Goal: Task Accomplishment & Management: Manage account settings

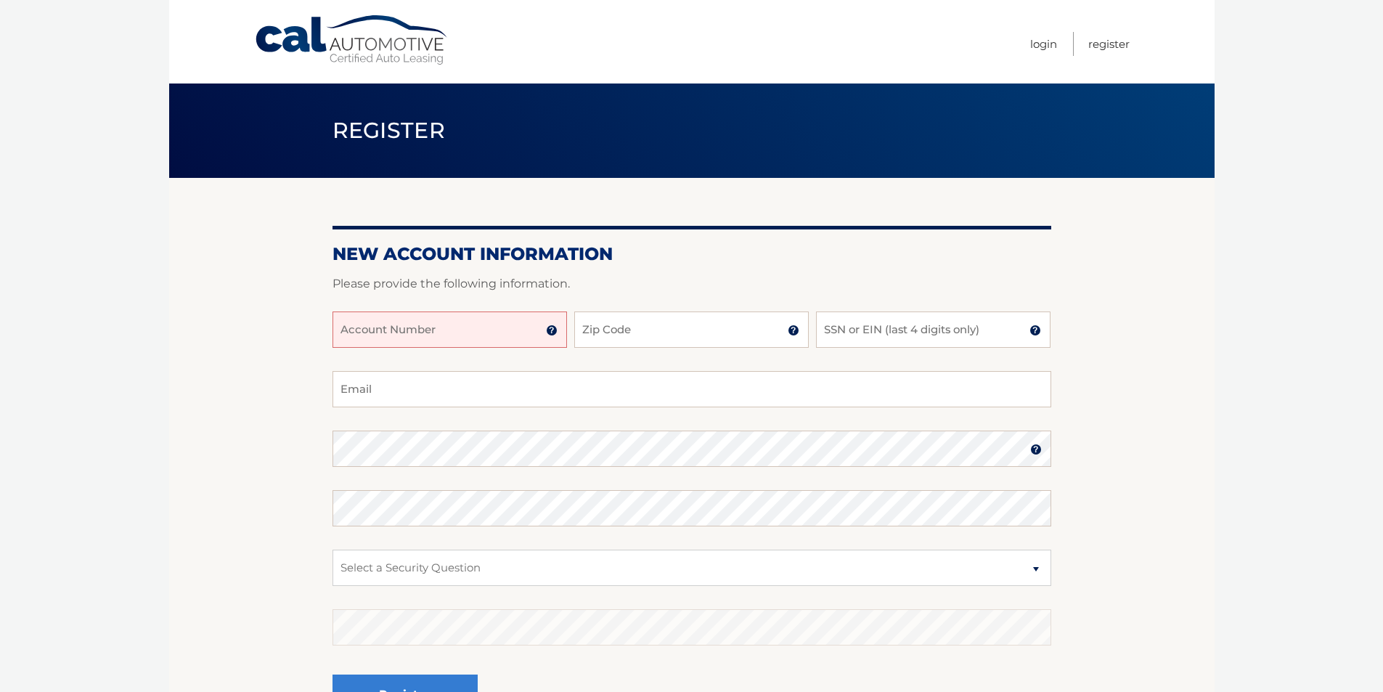
click at [369, 333] on input "Account Number" at bounding box center [449, 329] width 234 height 36
type input "44456014238"
click at [649, 338] on input "Zip Code" at bounding box center [691, 329] width 234 height 36
type input "07726"
click at [906, 346] on input "SSN or EIN (last 4 digits only)" at bounding box center [933, 329] width 234 height 36
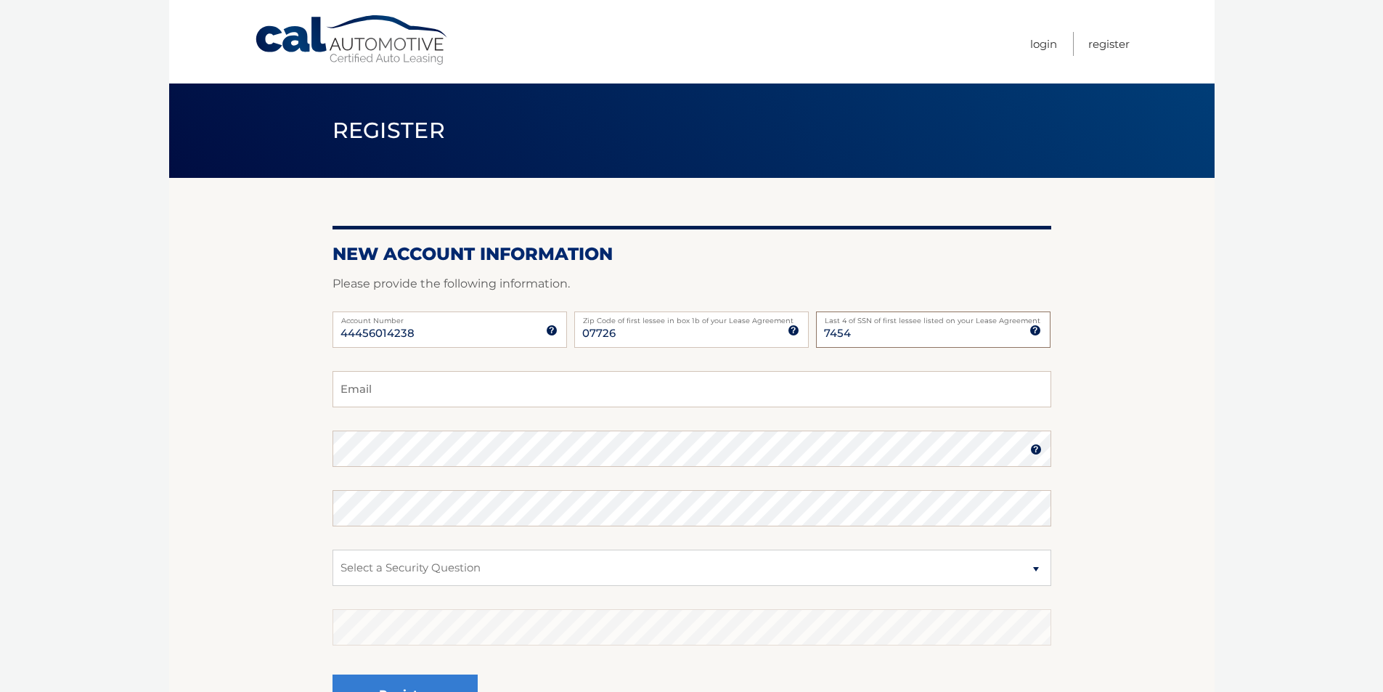
type input "7454"
click at [580, 378] on input "Email" at bounding box center [691, 389] width 719 height 36
type input "smo402@yahoo.com"
click at [425, 557] on select "Select a Security Question What was the name of your elementary school? What is…" at bounding box center [691, 568] width 719 height 36
click at [332, 550] on select "Select a Security Question What was the name of your elementary school? What is…" at bounding box center [691, 568] width 719 height 36
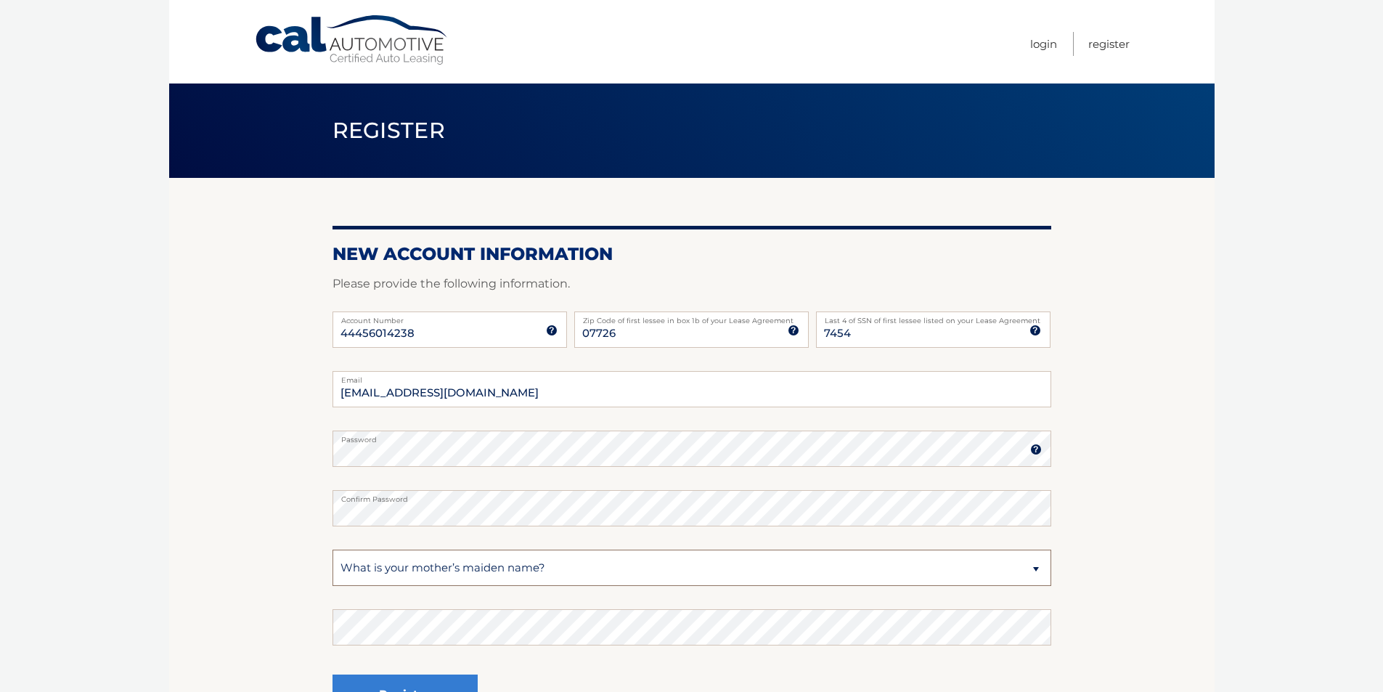
click at [414, 574] on select "Select a Security Question What was the name of your elementary school? What is…" at bounding box center [691, 568] width 719 height 36
click at [332, 550] on select "Select a Security Question What was the name of your elementary school? What is…" at bounding box center [691, 568] width 719 height 36
click at [426, 578] on select "Select a Security Question What was the name of your elementary school? What is…" at bounding box center [691, 568] width 719 height 36
select select "1"
click at [332, 550] on select "Select a Security Question What was the name of your elementary school? What is…" at bounding box center [691, 568] width 719 height 36
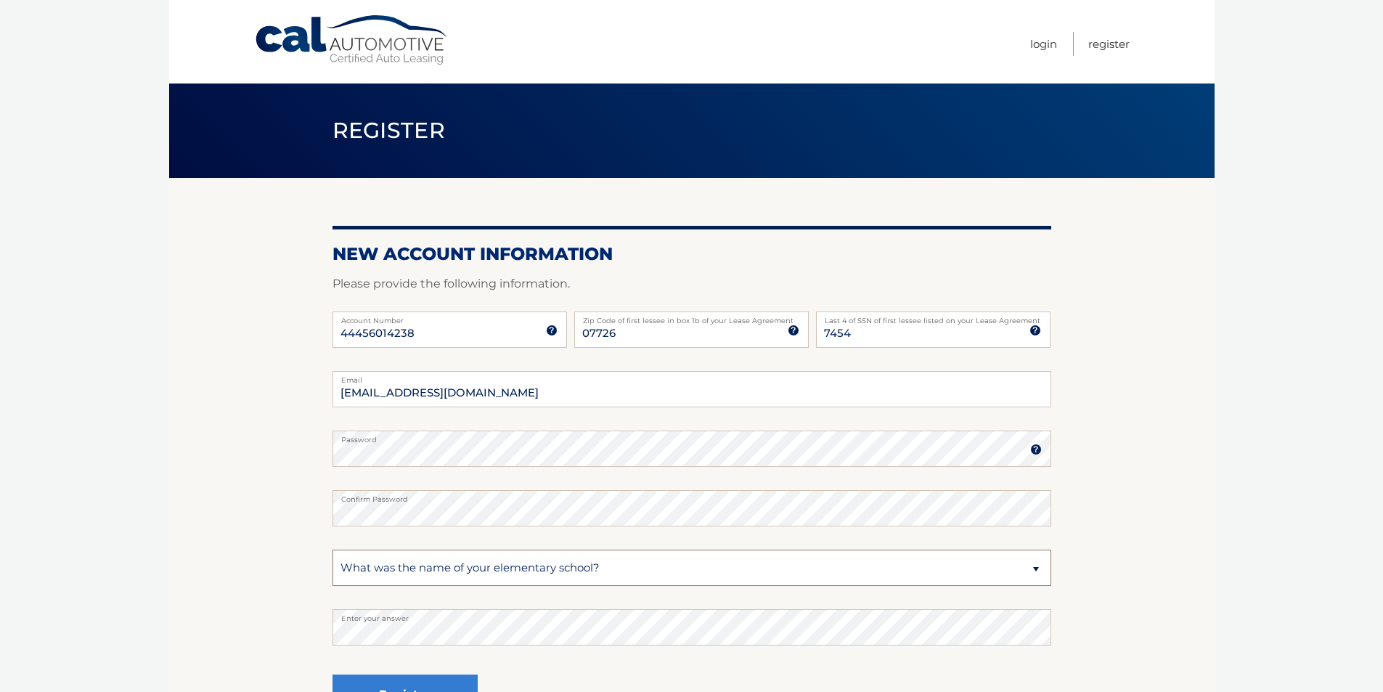
click at [457, 563] on select "Select a Security Question What was the name of your elementary school? What is…" at bounding box center [691, 568] width 719 height 36
click at [441, 614] on label "Enter your answer" at bounding box center [691, 615] width 719 height 12
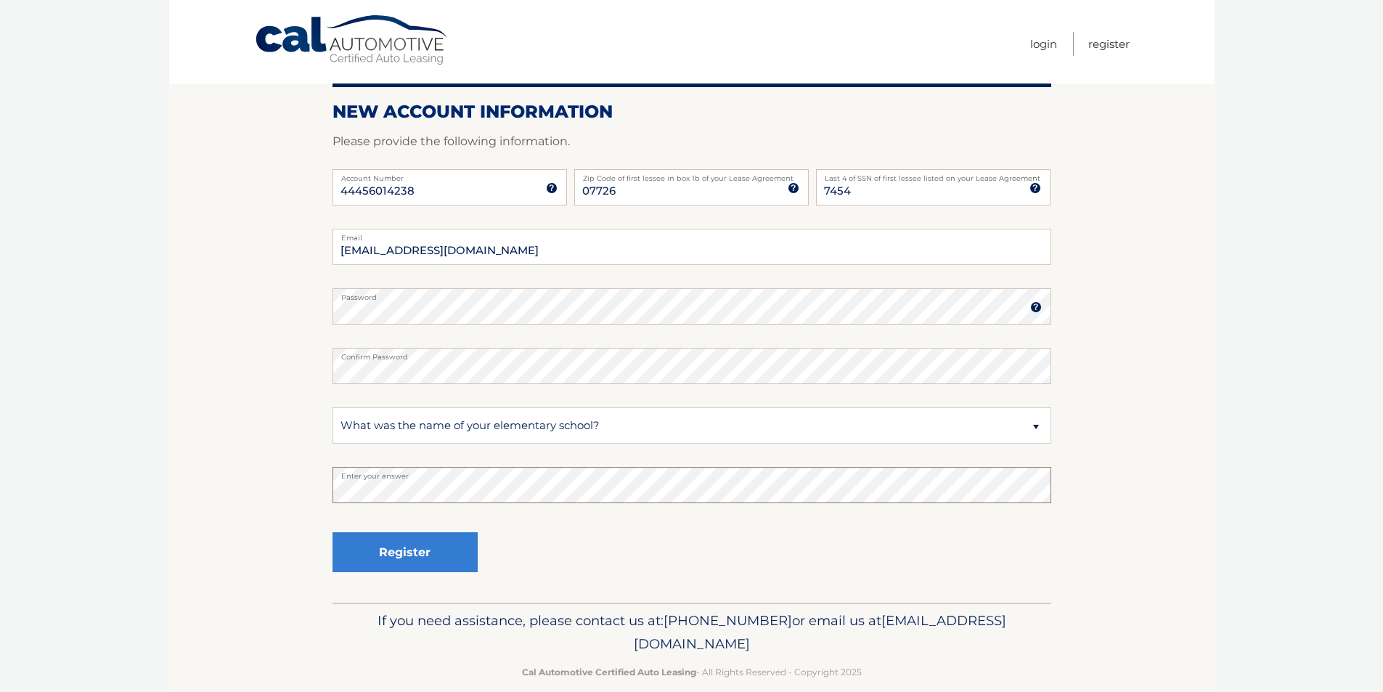
scroll to position [145, 0]
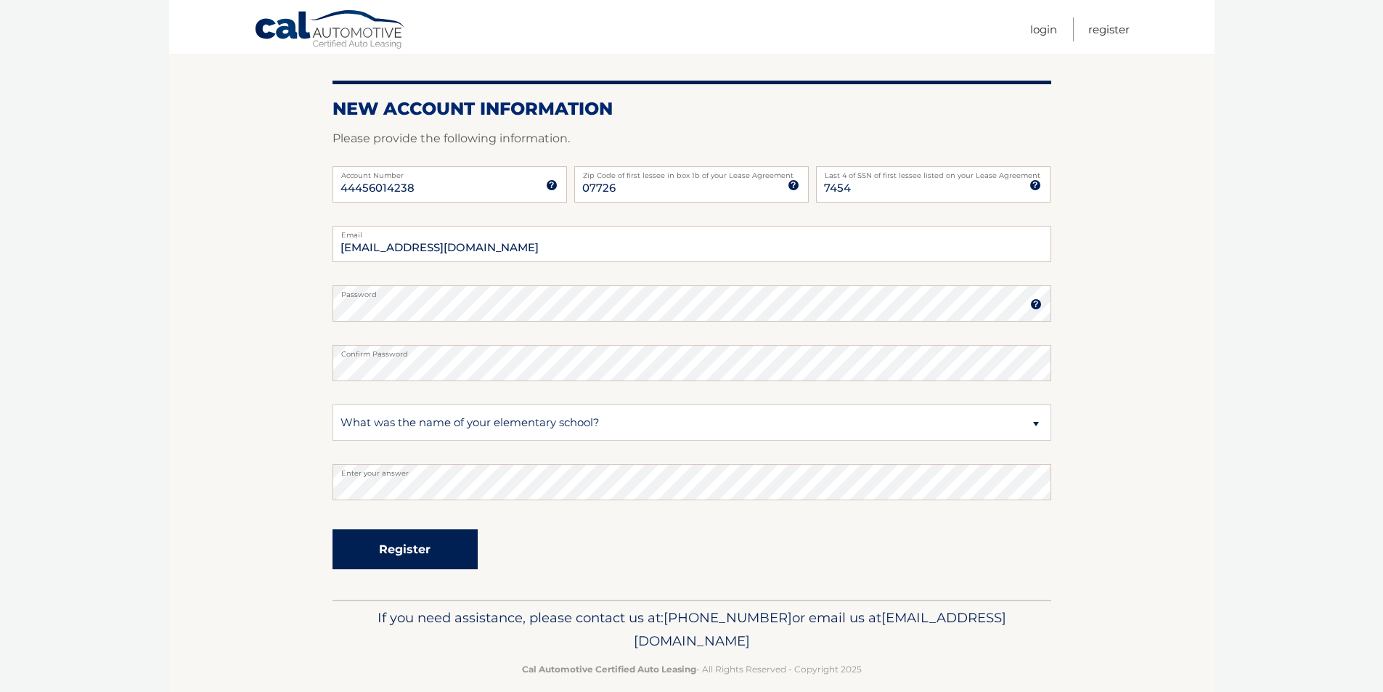
click at [414, 539] on button "Register" at bounding box center [404, 549] width 145 height 40
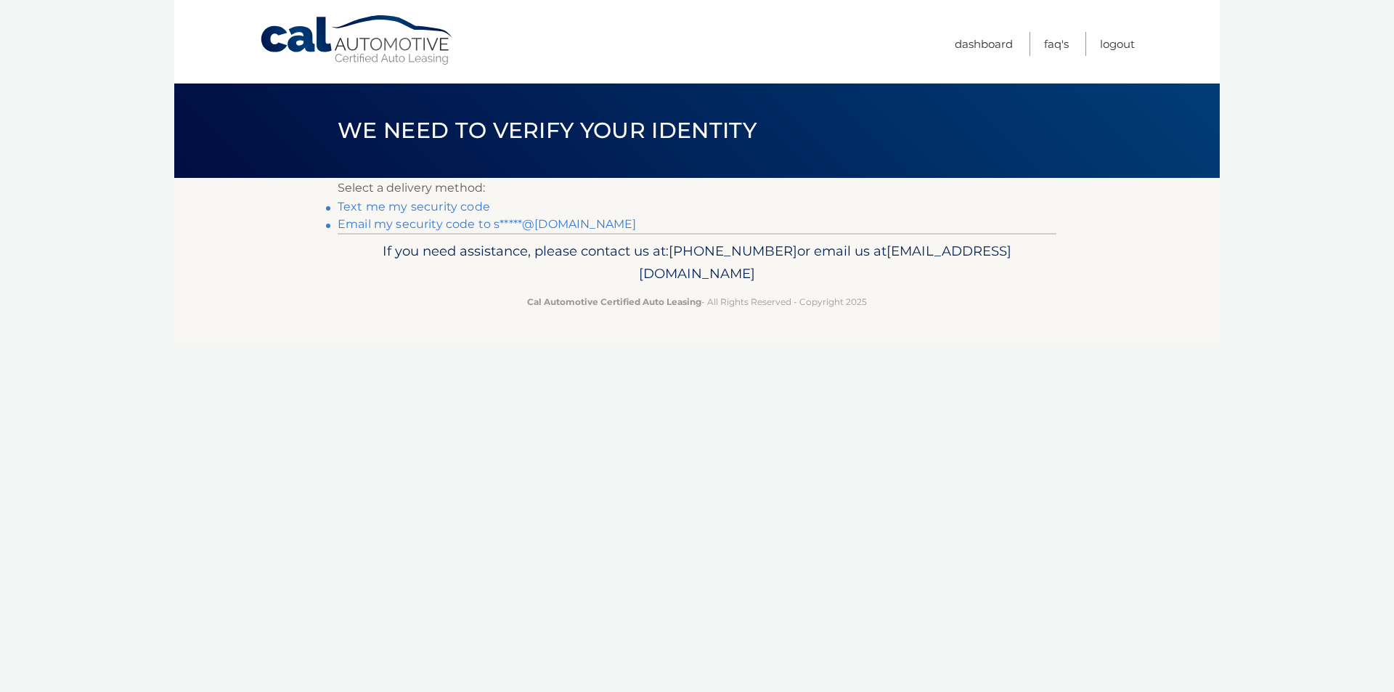
click at [379, 205] on link "Text me my security code" at bounding box center [414, 207] width 152 height 14
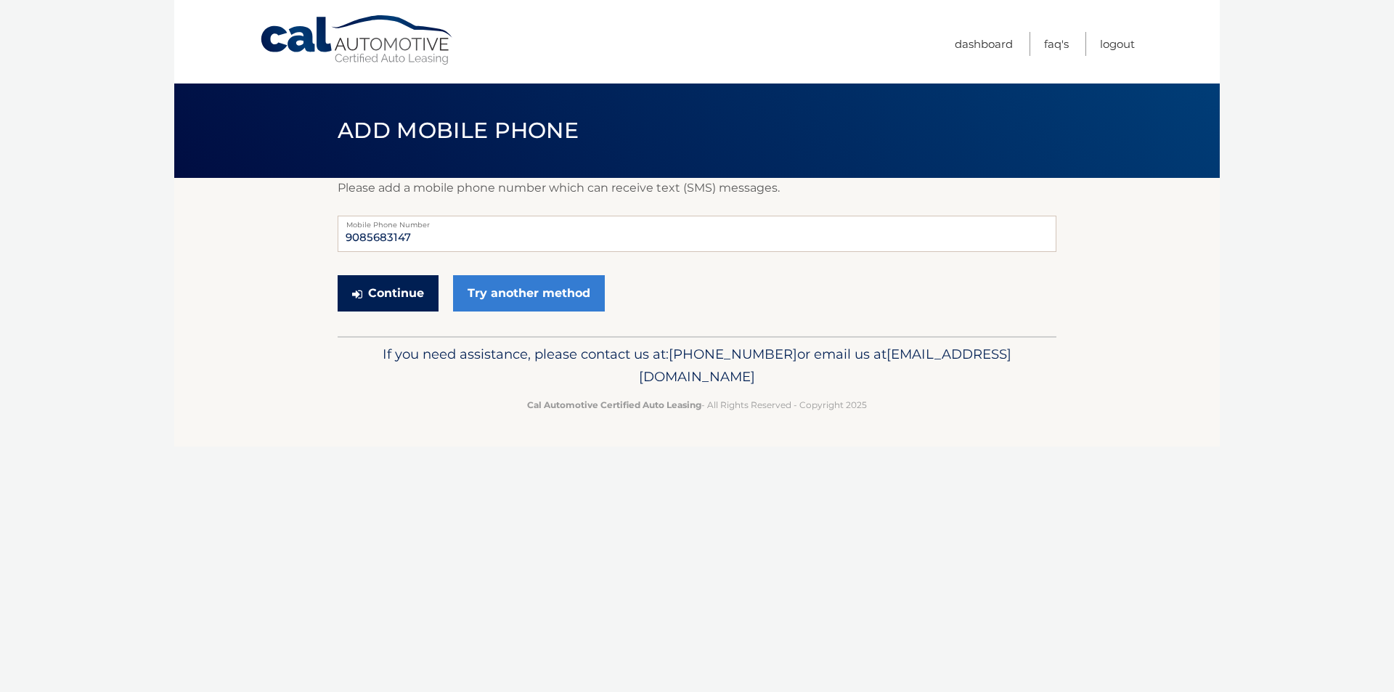
click at [373, 296] on button "Continue" at bounding box center [388, 293] width 101 height 36
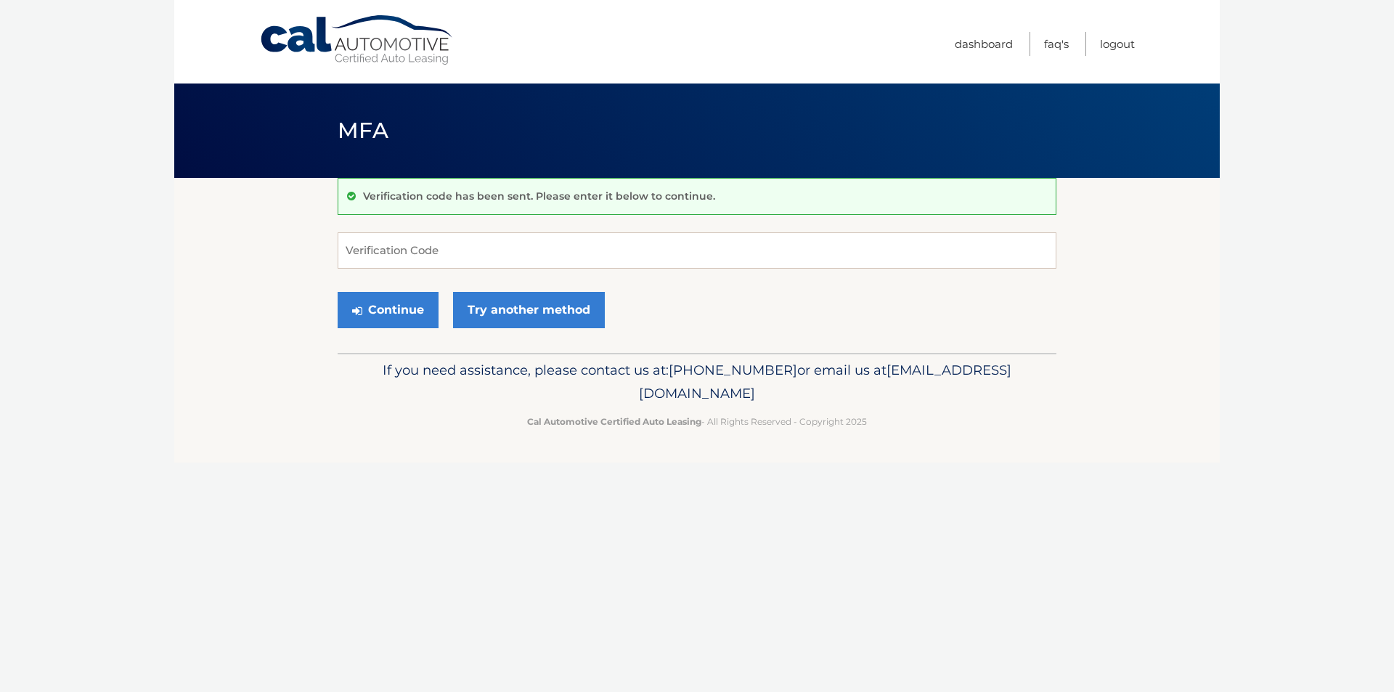
click at [839, 272] on form "Verification Code Continue Try another method" at bounding box center [697, 283] width 719 height 103
click at [844, 242] on input "Verification Code" at bounding box center [697, 250] width 719 height 36
type input "976584"
click at [338, 292] on button "Continue" at bounding box center [388, 310] width 101 height 36
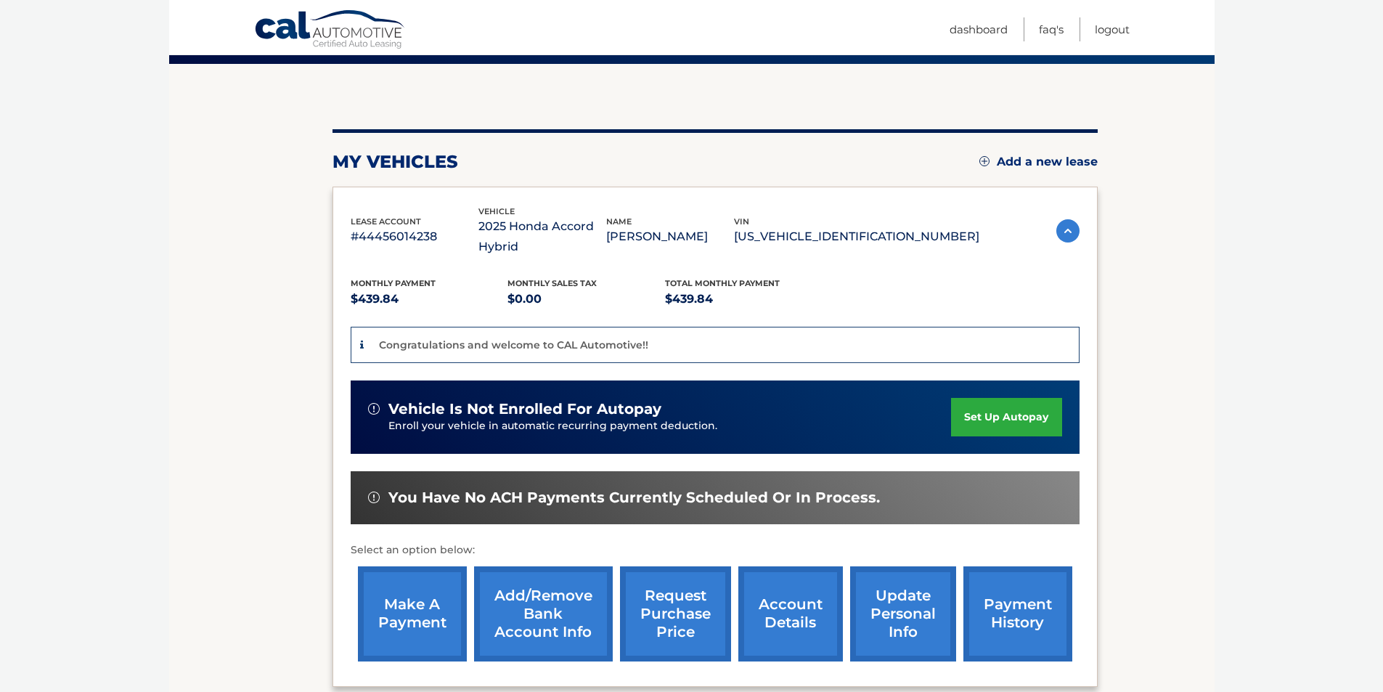
scroll to position [145, 0]
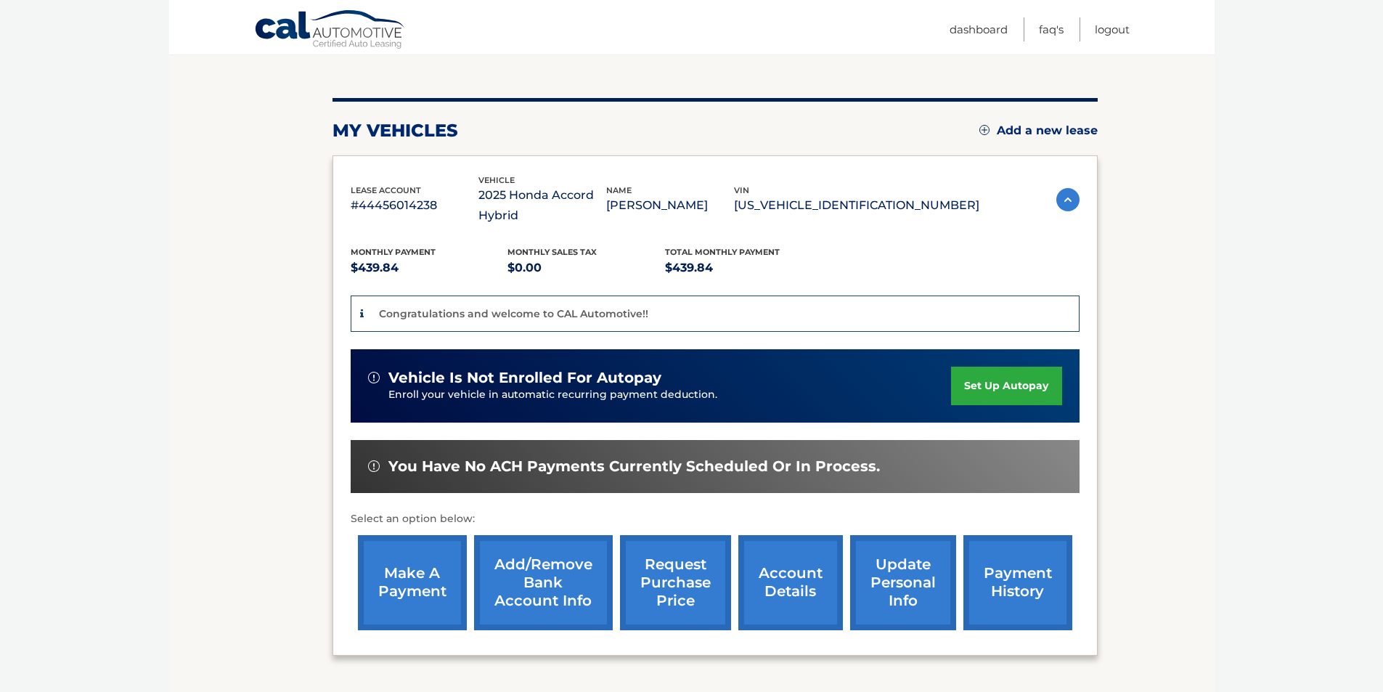
click at [999, 397] on link "set up autopay" at bounding box center [1006, 386] width 110 height 38
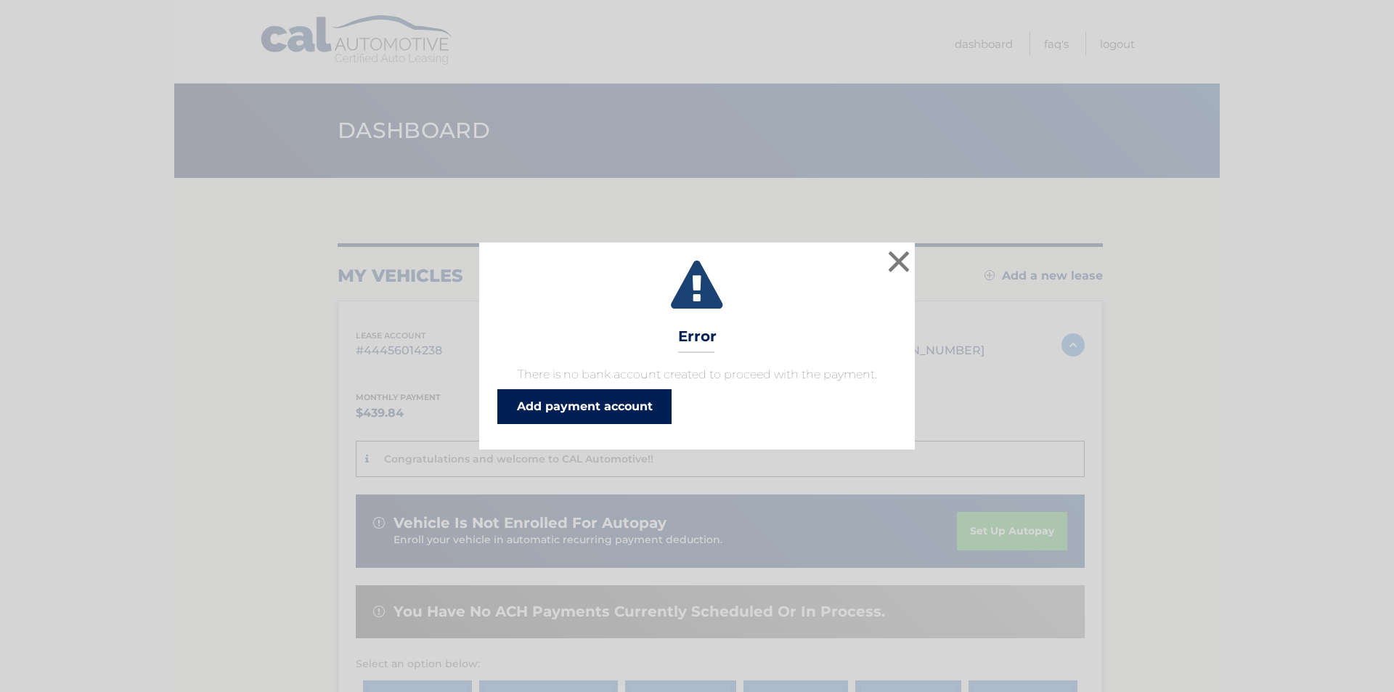
click at [563, 401] on link "Add payment account" at bounding box center [584, 406] width 174 height 35
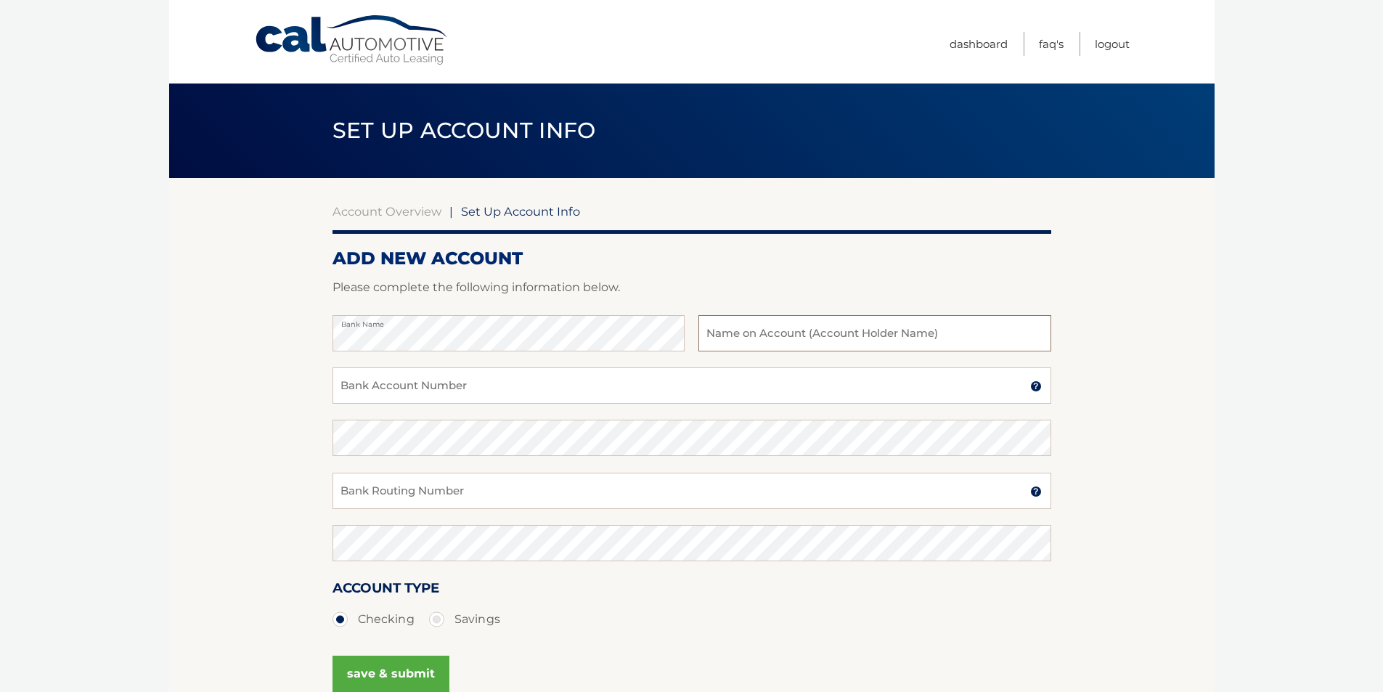
click at [919, 327] on input "text" at bounding box center [874, 333] width 352 height 36
type input "[PERSON_NAME]"
click at [723, 397] on input "Bank Account Number" at bounding box center [691, 385] width 719 height 36
click at [717, 401] on input "381061558045" at bounding box center [691, 385] width 719 height 36
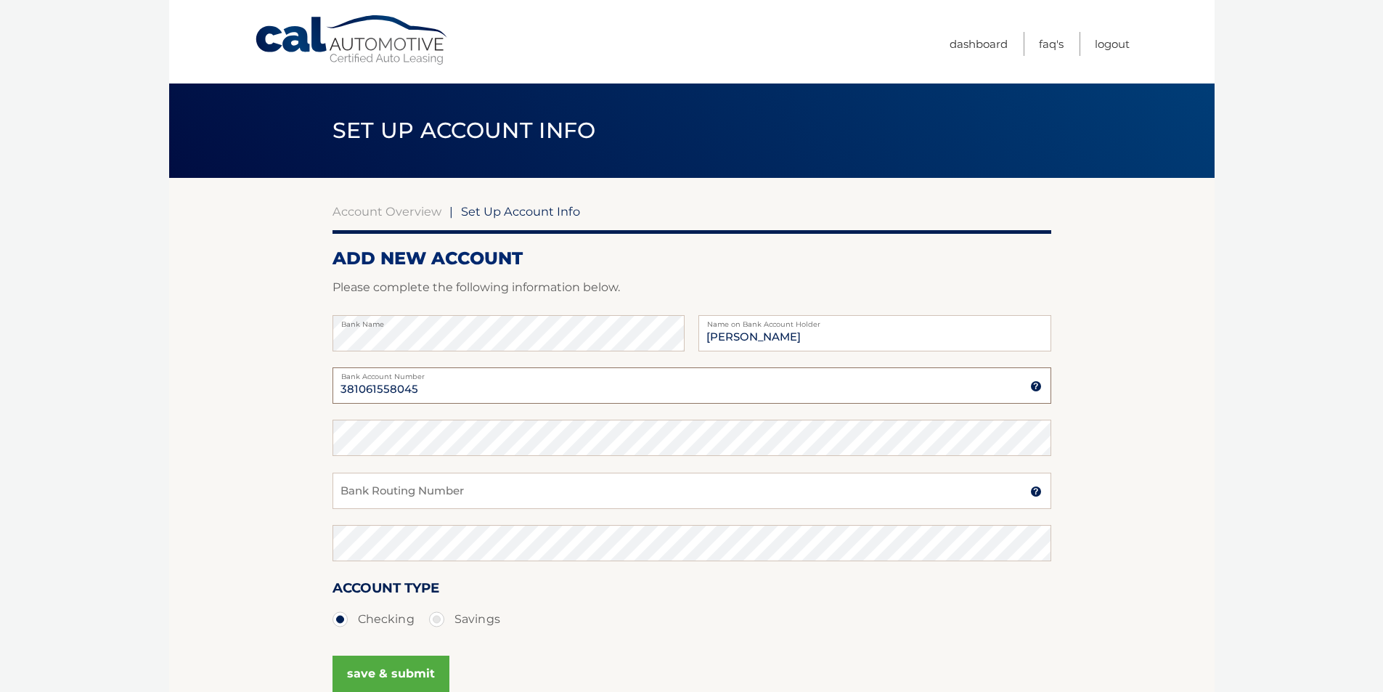
type input "381061558045"
click at [528, 483] on input "Bank Routing Number" at bounding box center [691, 491] width 719 height 36
click at [493, 492] on input "021200339" at bounding box center [691, 491] width 719 height 36
type input "021200339"
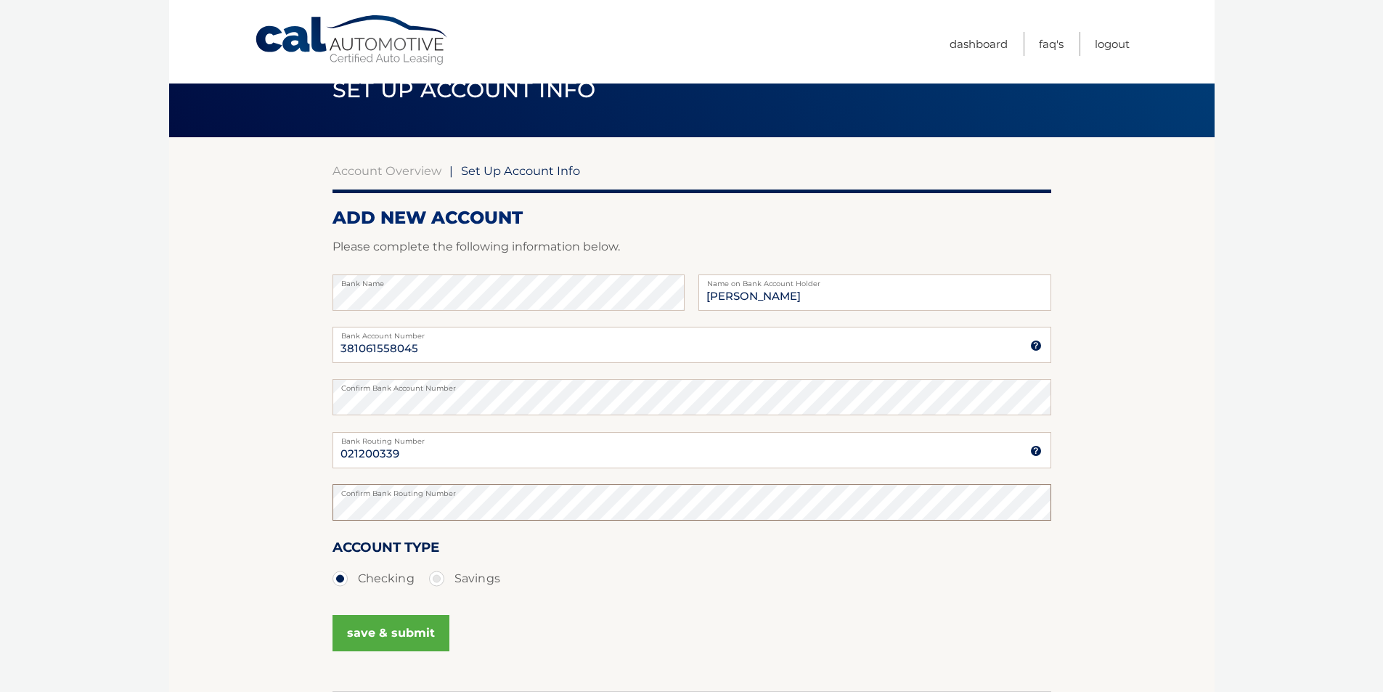
scroll to position [150, 0]
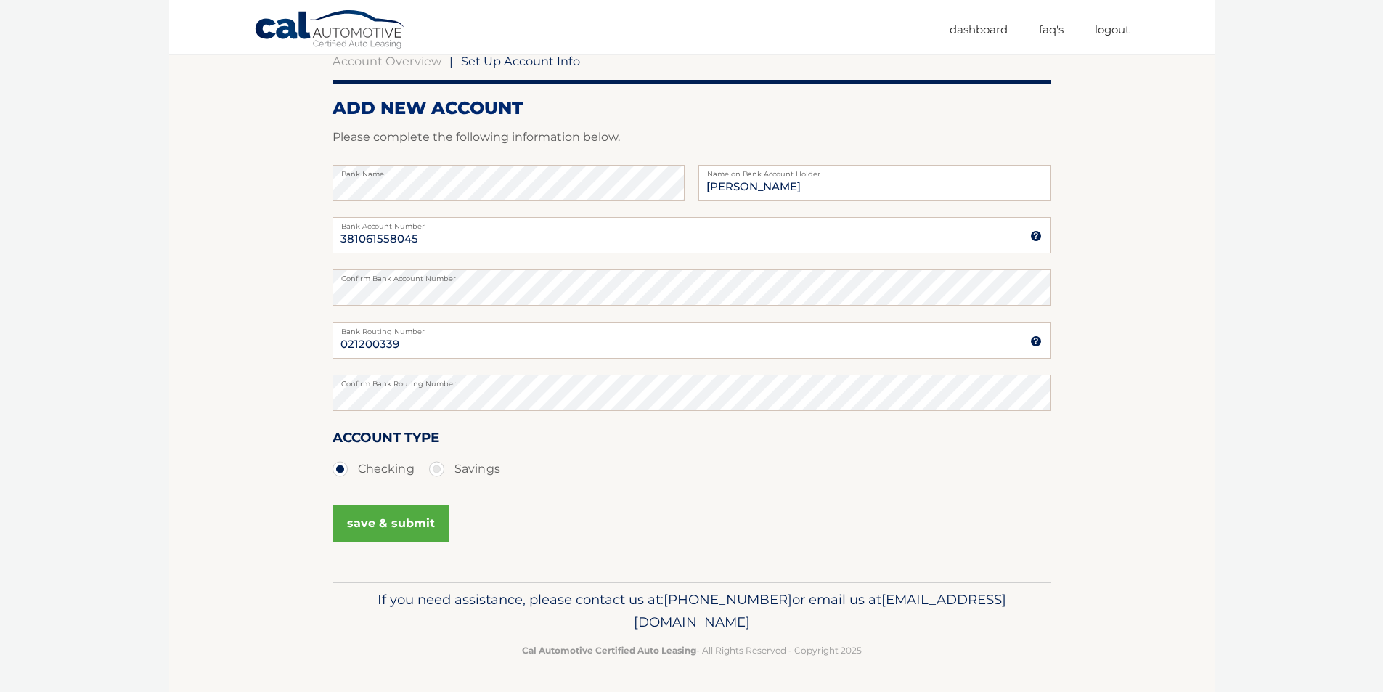
click at [412, 529] on button "save & submit" at bounding box center [390, 523] width 117 height 36
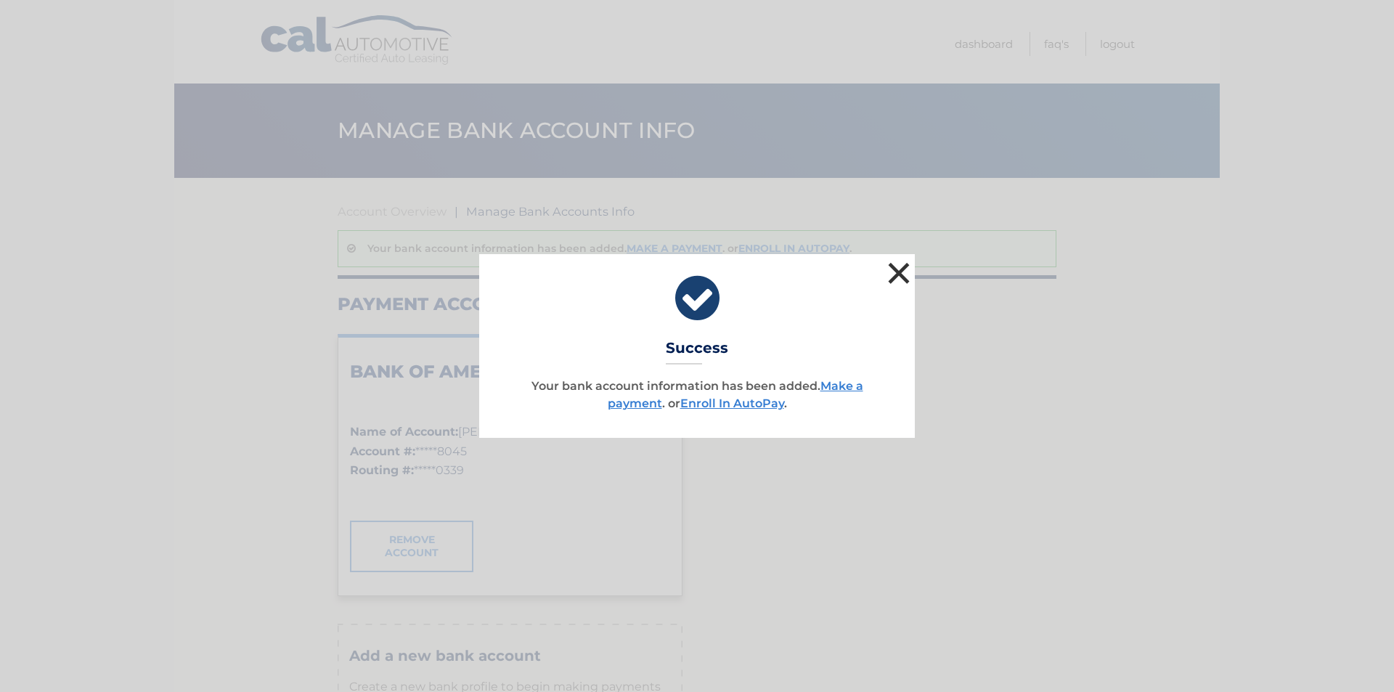
click at [901, 277] on button "×" at bounding box center [898, 272] width 29 height 29
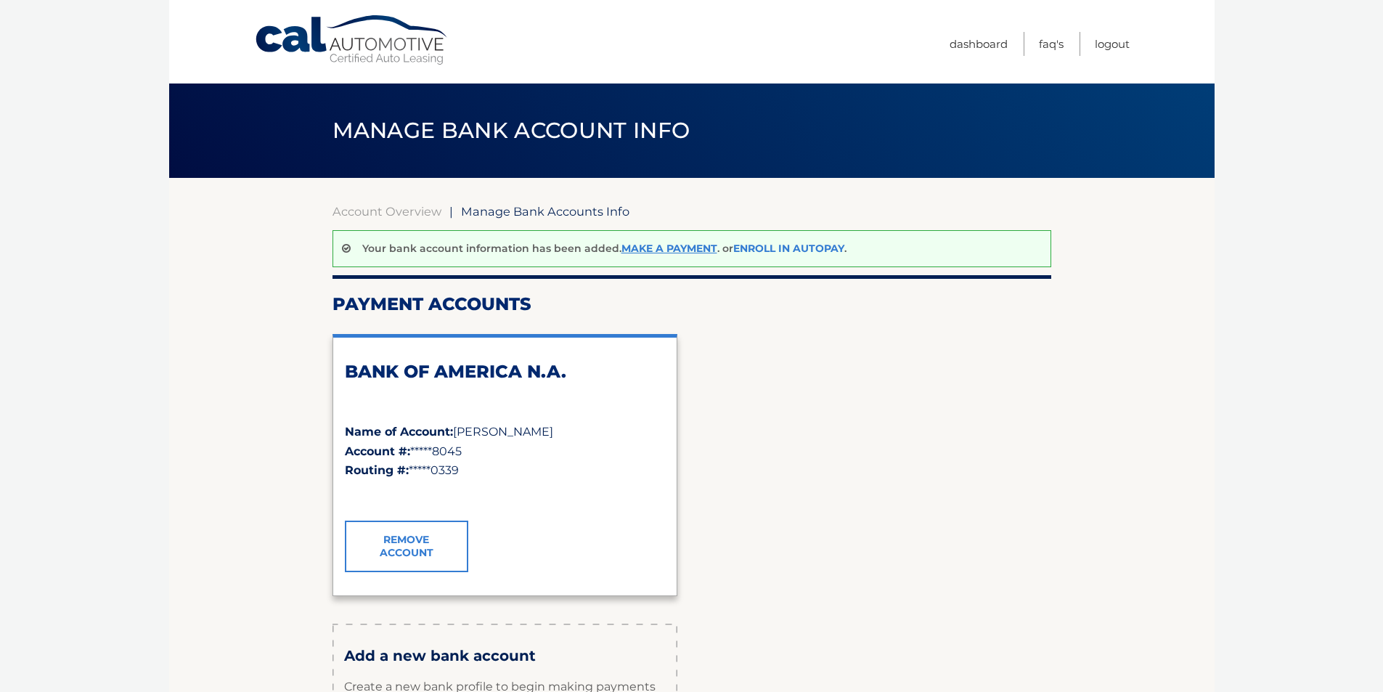
click at [784, 245] on link "Enroll In AutoPay" at bounding box center [788, 248] width 111 height 13
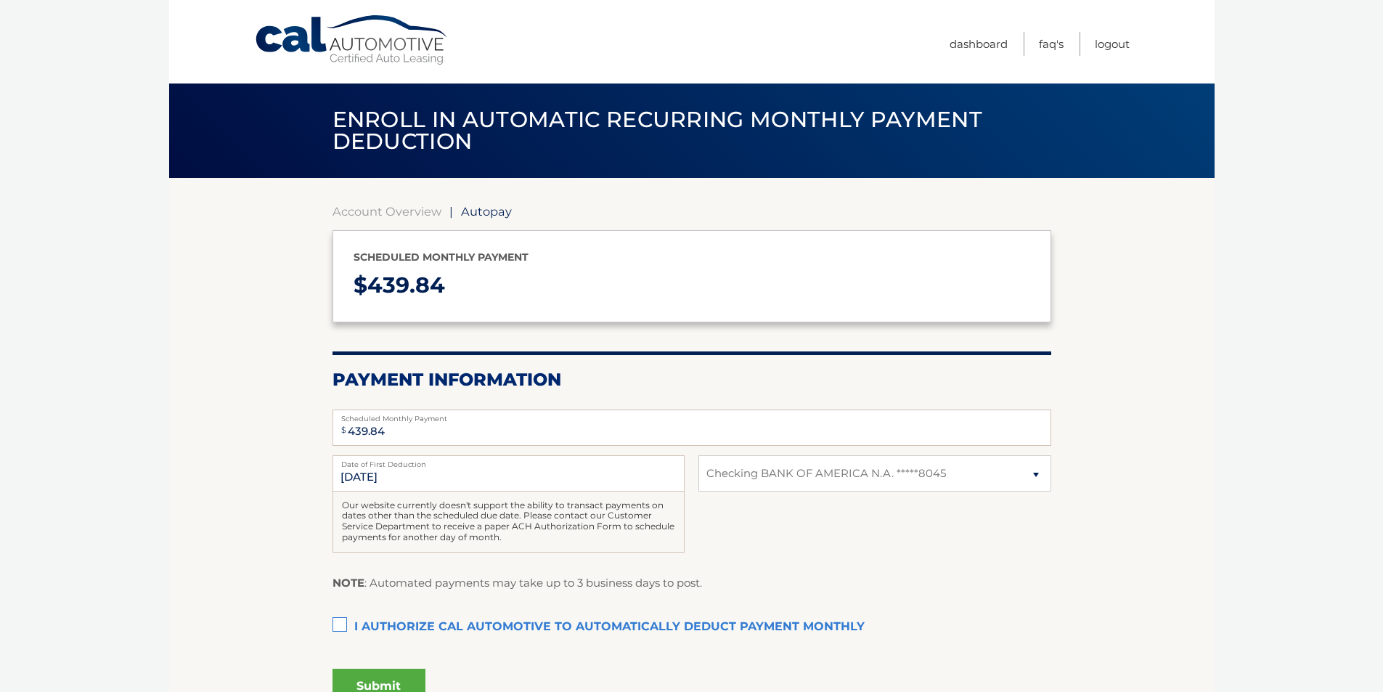
select select "MjhlNjhmOGYtMWJhYy00OTliLWEwNWYtZDQxMGFjNjE1ZmU1"
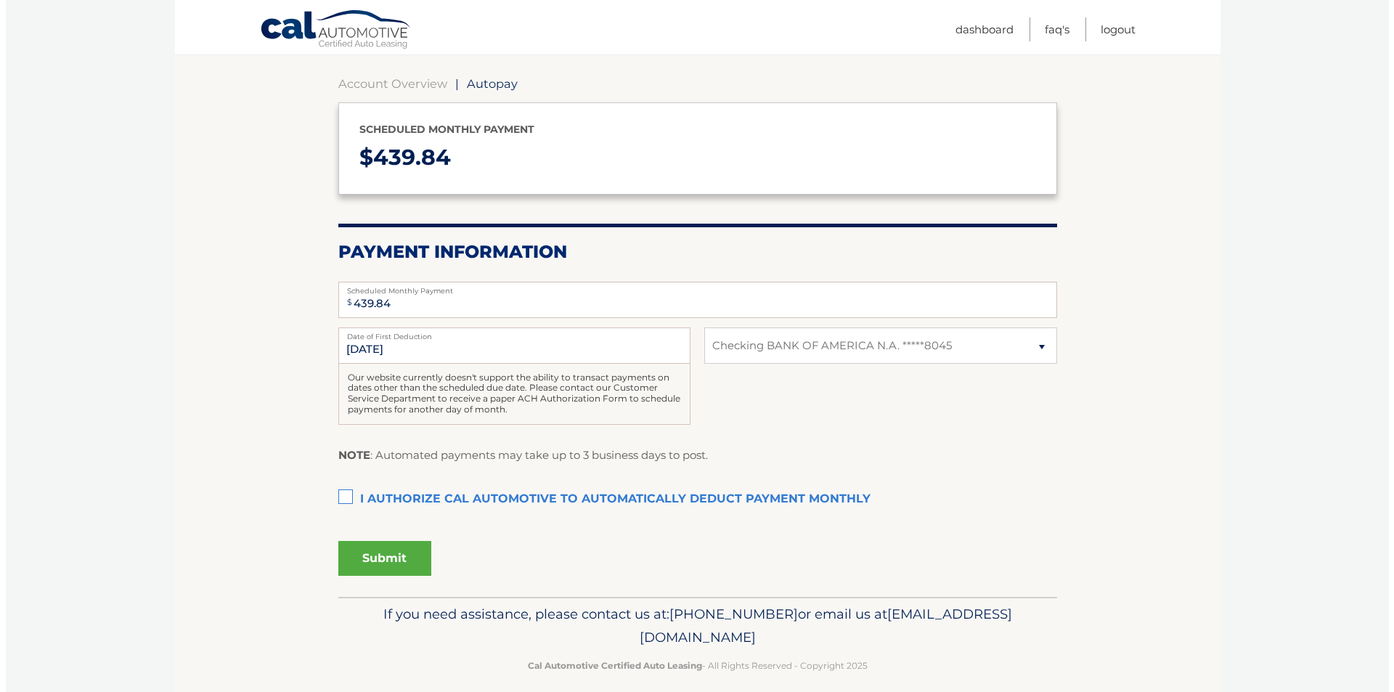
scroll to position [142, 0]
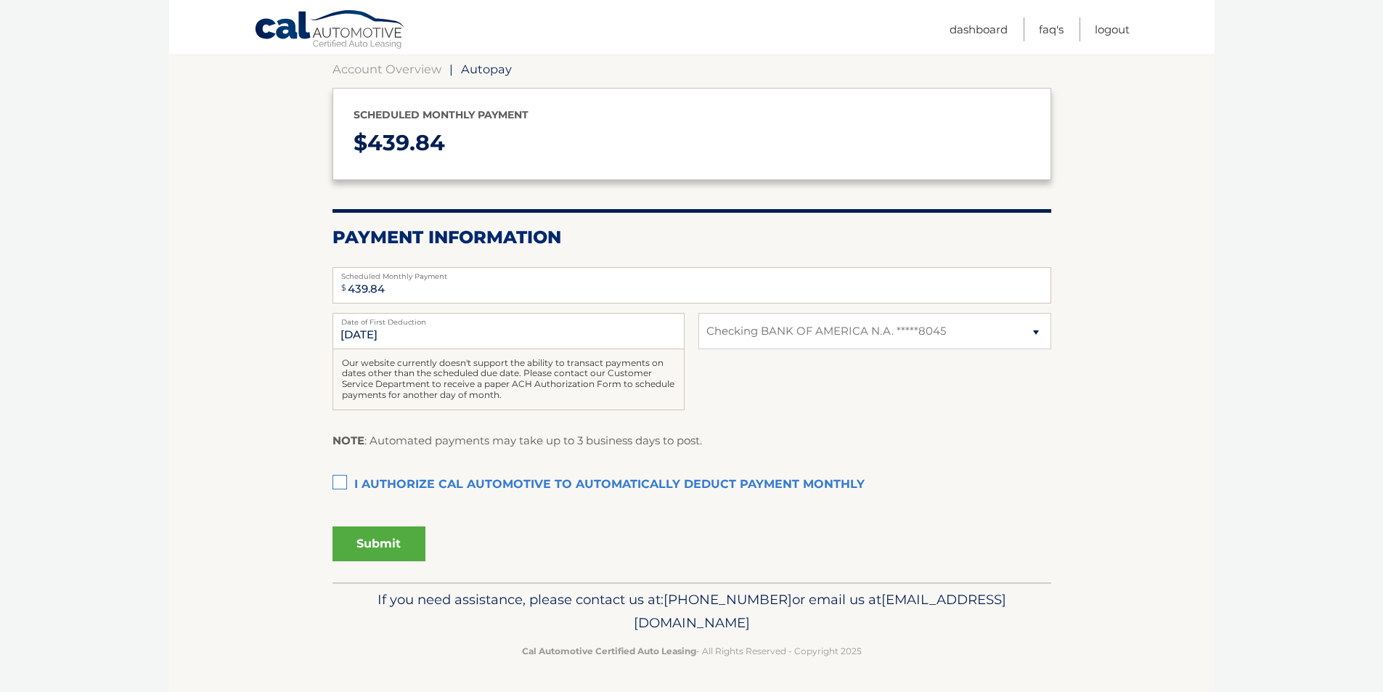
click at [340, 477] on label "I authorize cal automotive to automatically deduct payment monthly This checkbo…" at bounding box center [691, 484] width 719 height 29
click at [0, 0] on input "I authorize cal automotive to automatically deduct payment monthly This checkbo…" at bounding box center [0, 0] width 0 height 0
click at [393, 550] on button "Submit" at bounding box center [378, 543] width 93 height 35
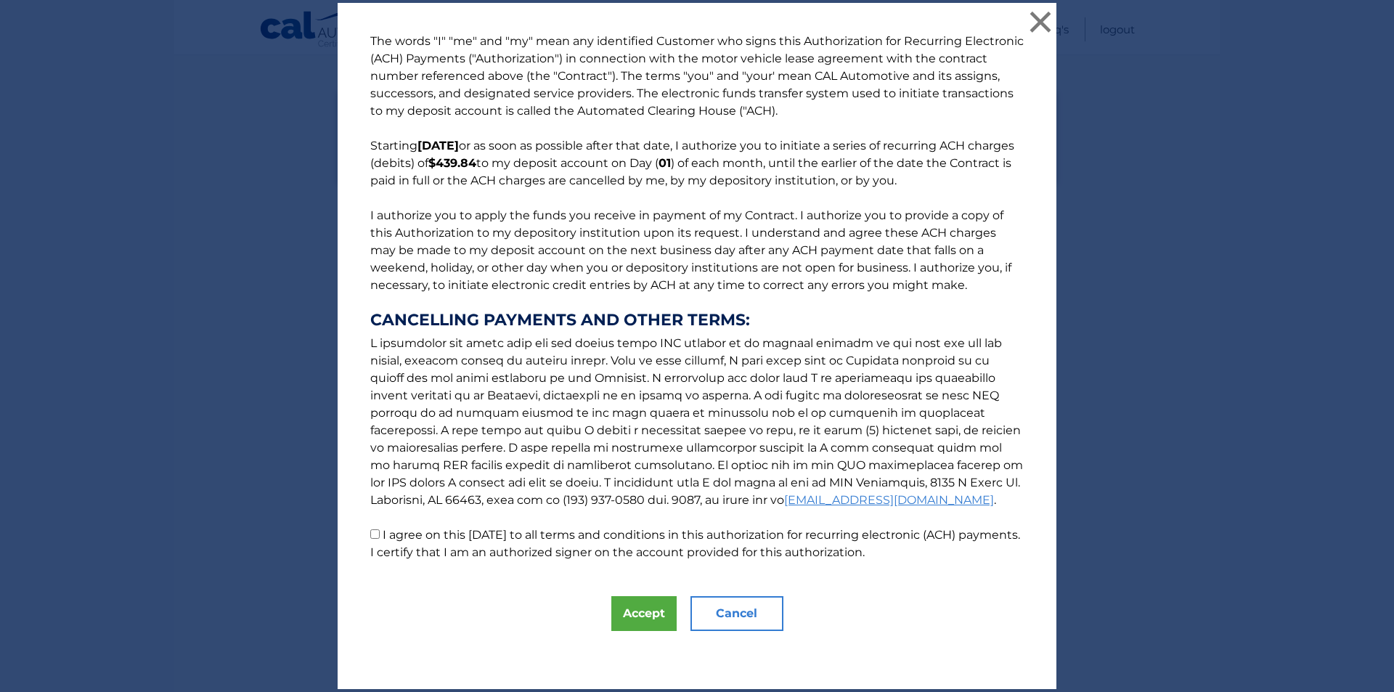
drag, startPoint x: 413, startPoint y: 533, endPoint x: 430, endPoint y: 535, distance: 17.6
click at [412, 533] on label "I agree on this [DATE] to all terms and conditions in this authorization for re…" at bounding box center [695, 543] width 650 height 31
click at [640, 626] on button "Accept" at bounding box center [643, 613] width 65 height 35
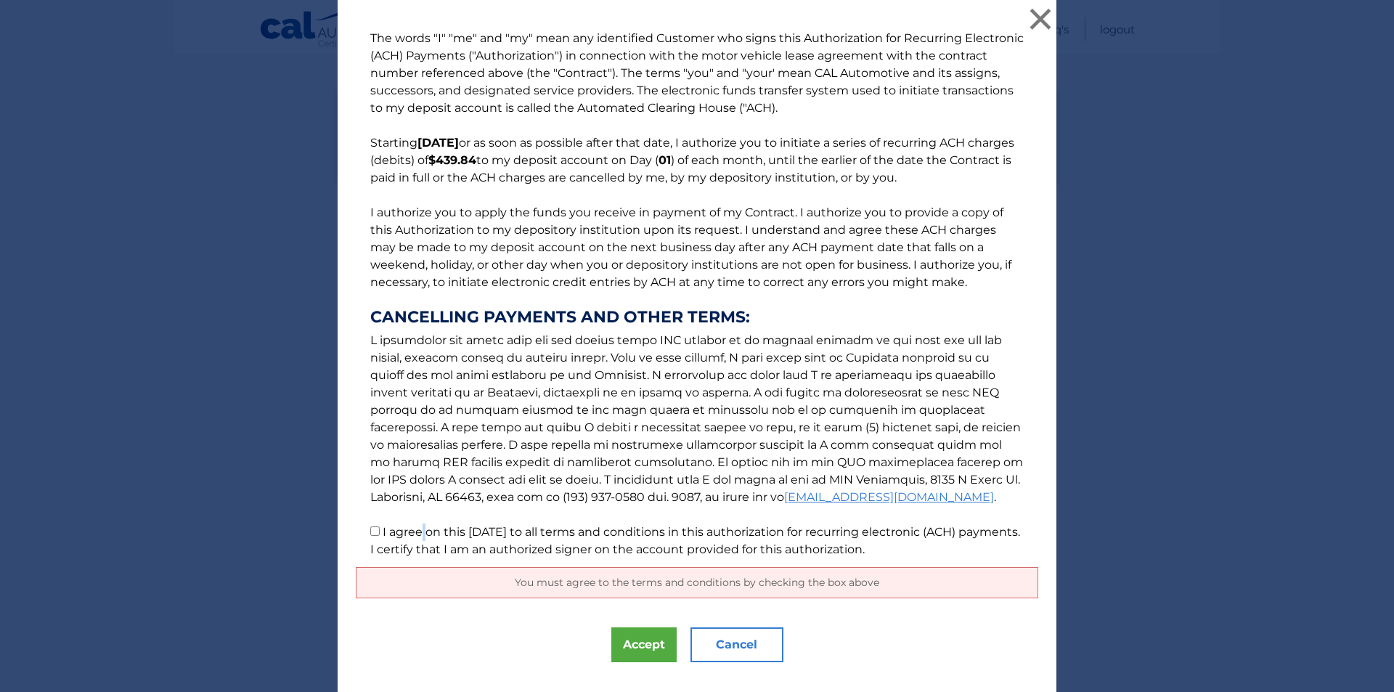
click at [370, 531] on input "I agree on this 09/22/2025 to all terms and conditions in this authorization fo…" at bounding box center [374, 530] width 9 height 9
checkbox input "true"
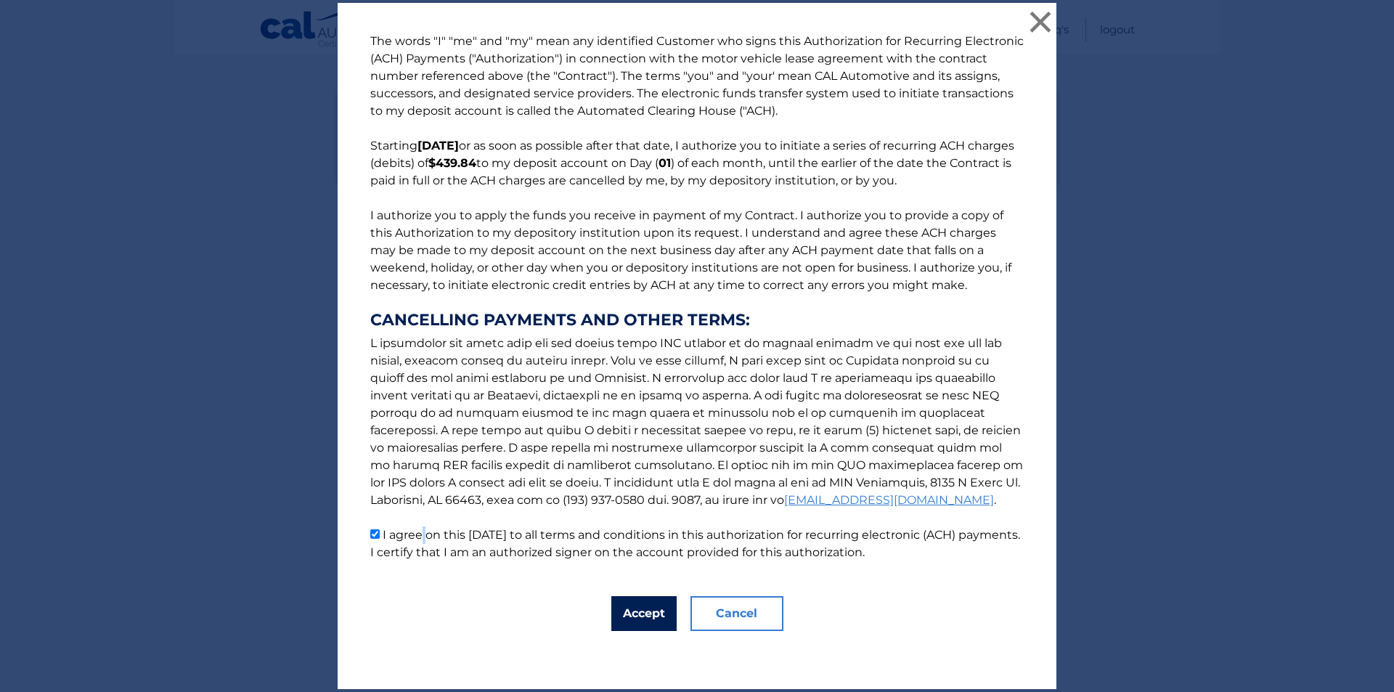
click at [645, 608] on button "Accept" at bounding box center [643, 613] width 65 height 35
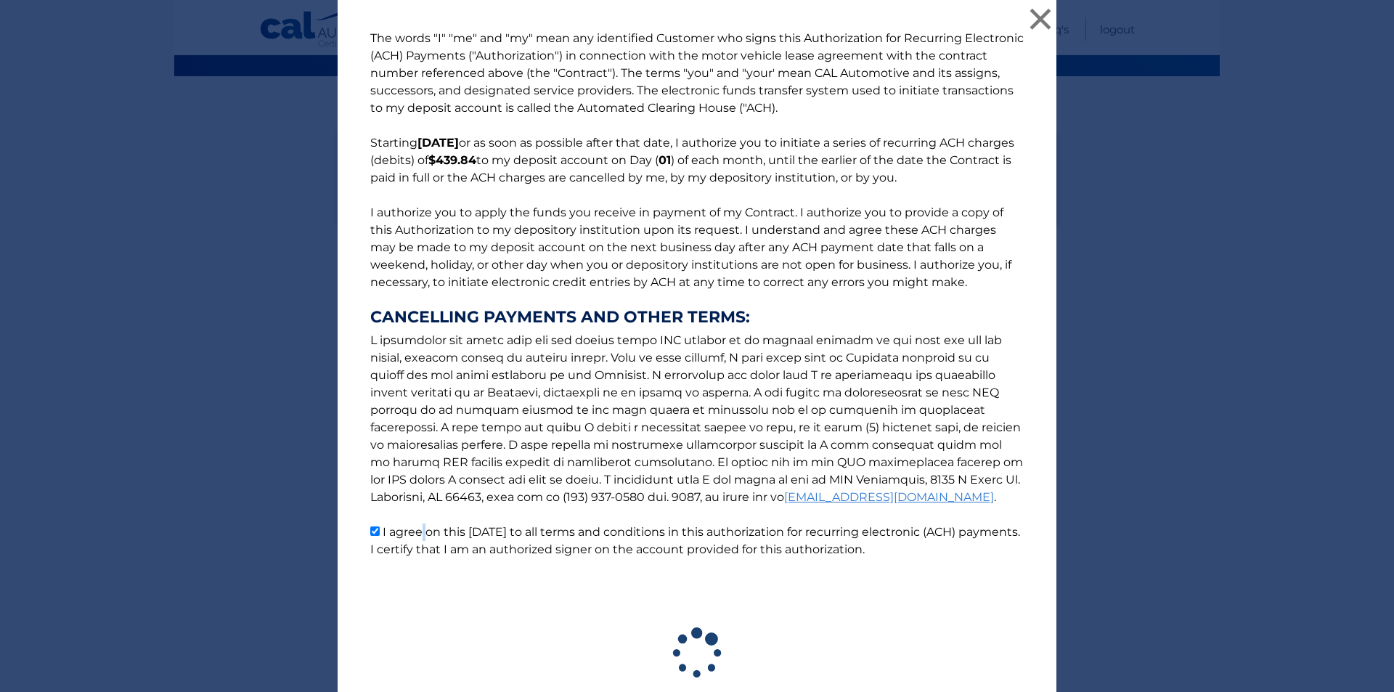
scroll to position [102, 0]
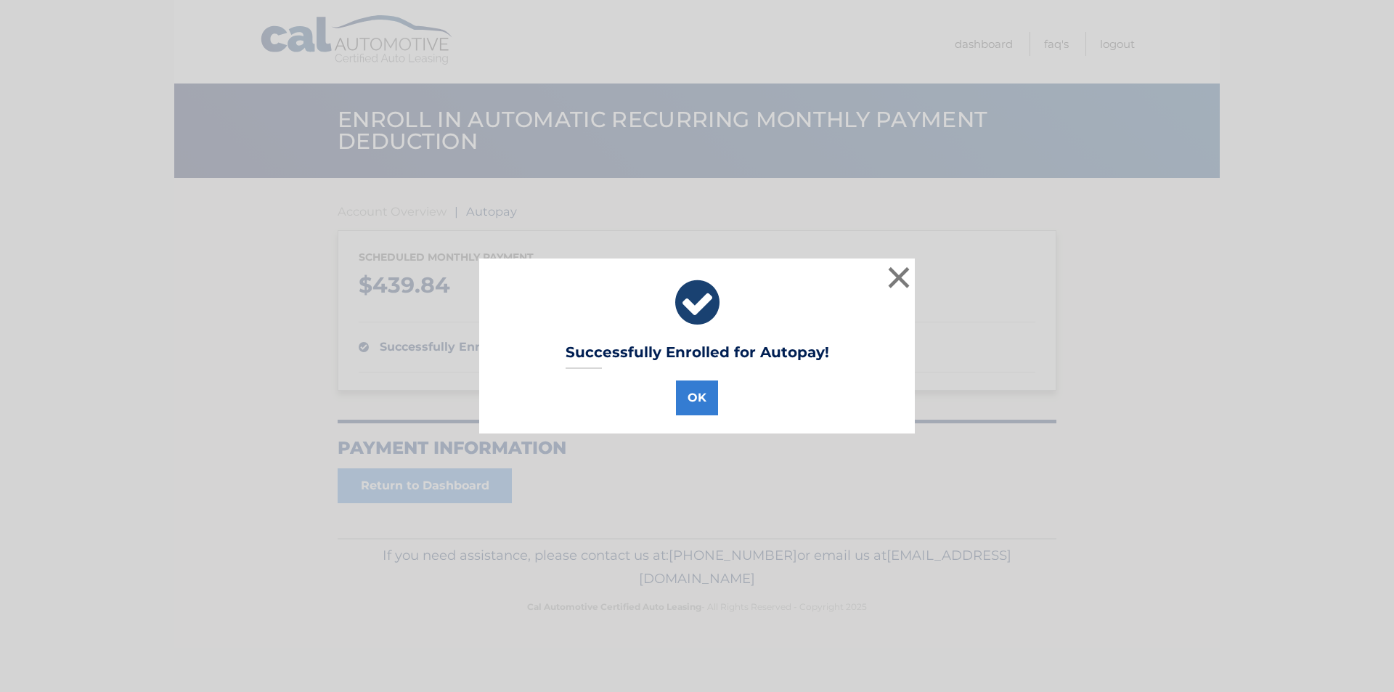
click at [435, 457] on div "Successfully Enrolled for Autopay! OK × Loading..." at bounding box center [697, 346] width 1394 height 692
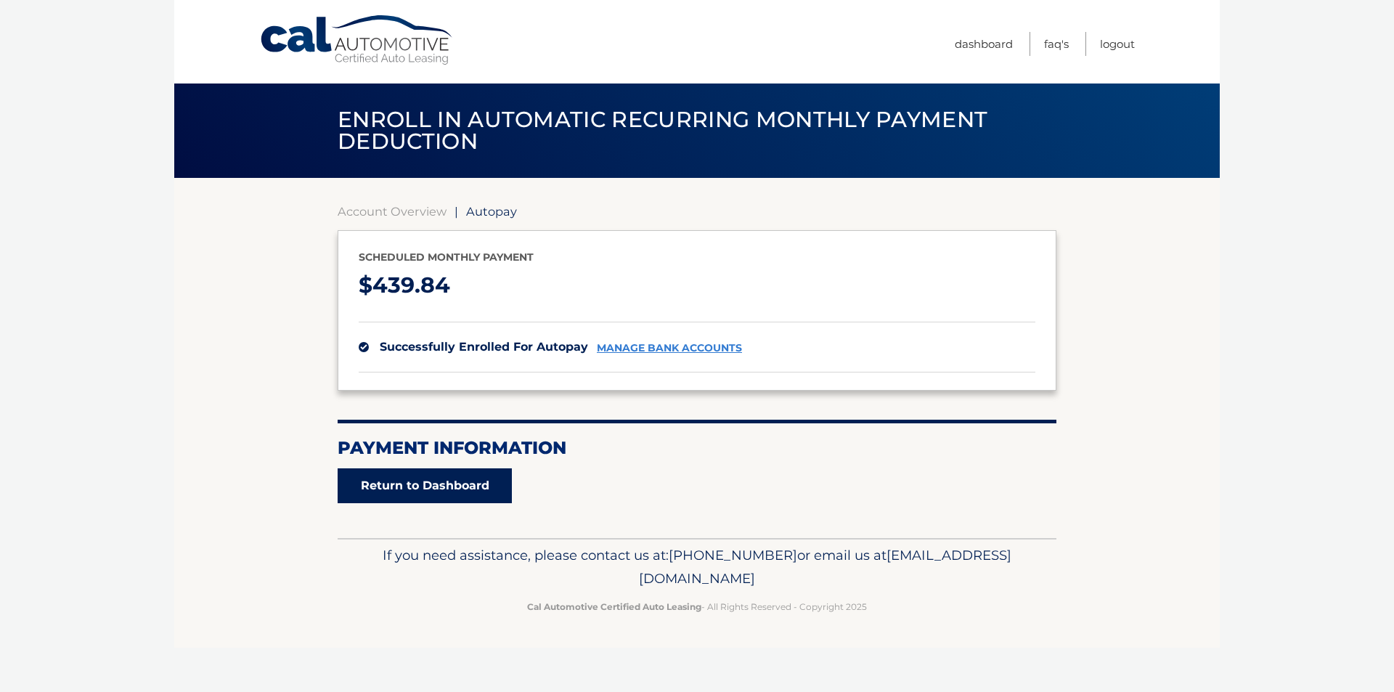
click at [468, 486] on link "Return to Dashboard" at bounding box center [425, 485] width 174 height 35
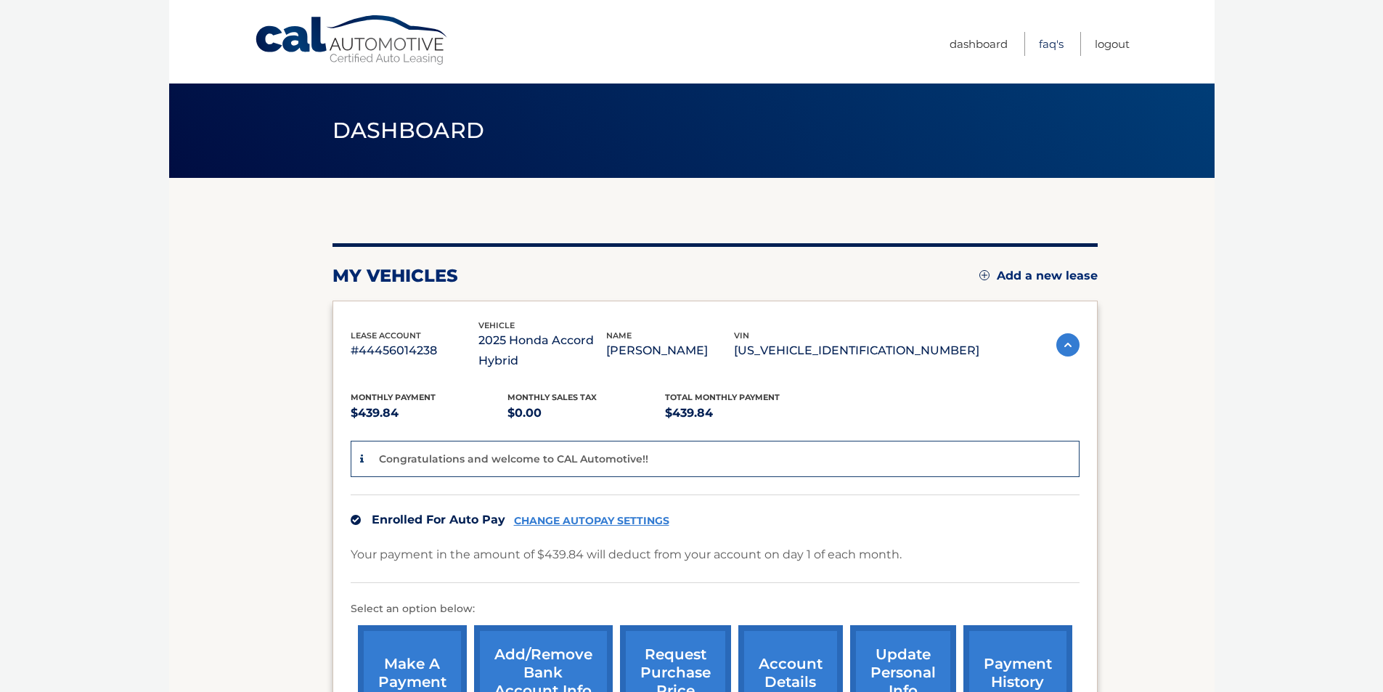
click at [1059, 52] on link "FAQ's" at bounding box center [1051, 44] width 25 height 24
